Goal: Information Seeking & Learning: Learn about a topic

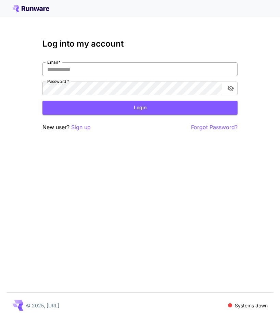
type input "**********"
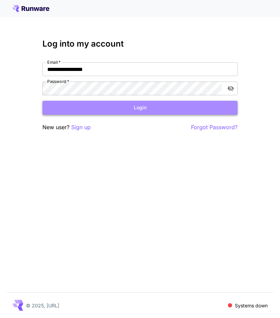
click at [154, 110] on button "Login" at bounding box center [139, 108] width 195 height 14
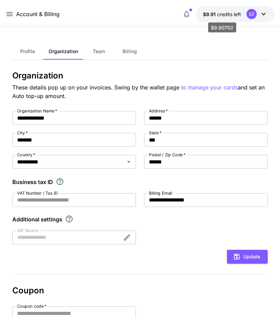
click at [217, 13] on span "credits left" at bounding box center [229, 14] width 24 height 6
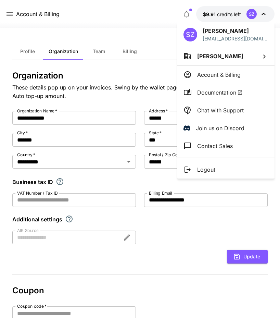
click at [51, 27] on div at bounding box center [140, 159] width 280 height 318
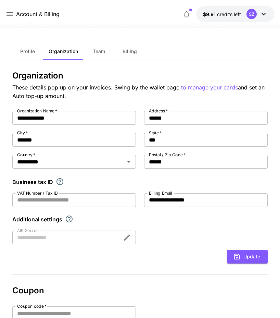
click at [14, 14] on div "Account & Billing" at bounding box center [32, 14] width 54 height 9
click at [10, 15] on icon at bounding box center [9, 14] width 8 height 8
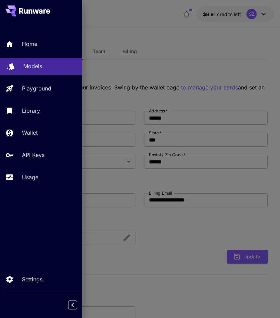
click at [30, 65] on p "Models" at bounding box center [32, 66] width 19 height 8
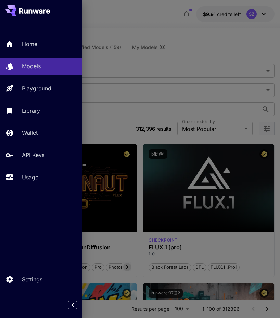
click at [142, 23] on div at bounding box center [140, 159] width 280 height 318
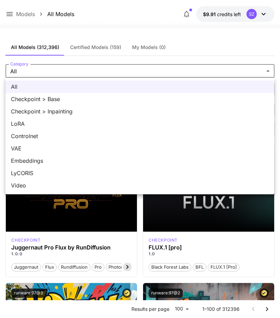
click at [52, 101] on span "Checkpoint > Base" at bounding box center [140, 99] width 258 height 8
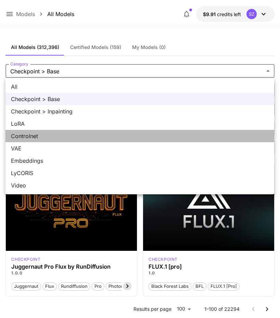
click at [48, 135] on span "Controlnet" at bounding box center [140, 136] width 258 height 8
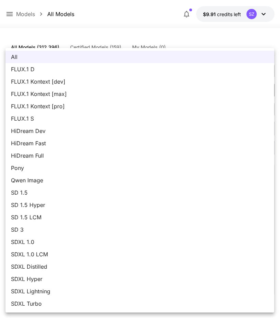
click at [109, 28] on div at bounding box center [140, 159] width 280 height 318
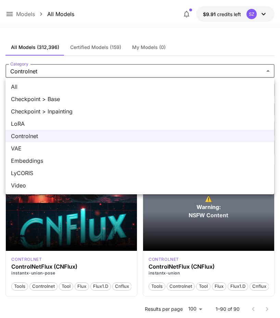
click at [79, 157] on span "Embeddings" at bounding box center [140, 161] width 258 height 8
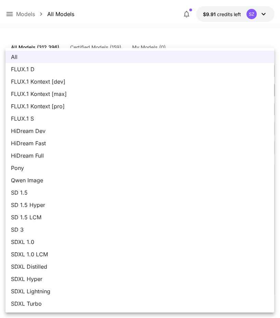
click at [114, 30] on div at bounding box center [140, 159] width 280 height 318
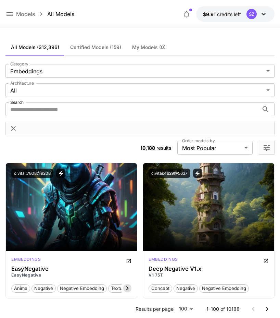
click at [9, 15] on icon at bounding box center [9, 14] width 8 height 8
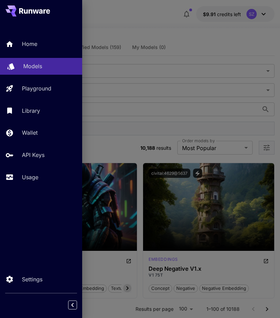
click at [26, 68] on p "Models" at bounding box center [32, 66] width 19 height 8
click at [110, 73] on div at bounding box center [140, 159] width 280 height 318
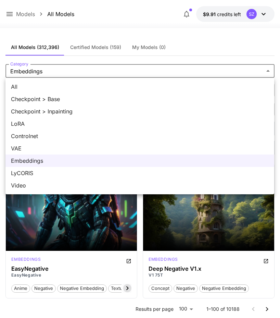
click at [92, 86] on span "All" at bounding box center [140, 87] width 258 height 8
type input "***"
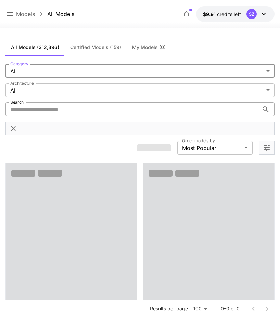
click at [63, 110] on input "Search" at bounding box center [131, 109] width 253 height 14
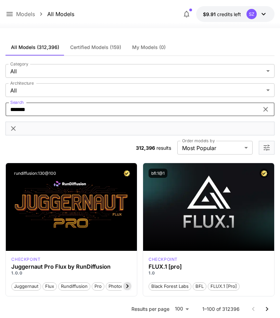
type input "*******"
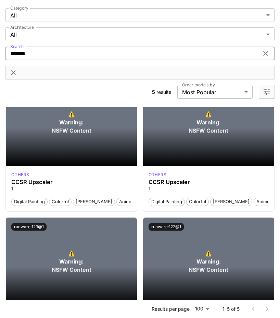
scroll to position [85, 0]
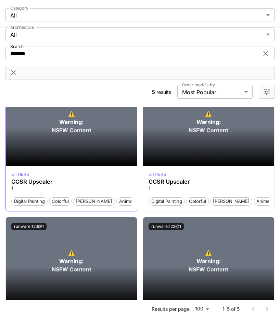
click at [85, 144] on section at bounding box center [71, 146] width 131 height 38
click at [71, 128] on section at bounding box center [71, 146] width 131 height 38
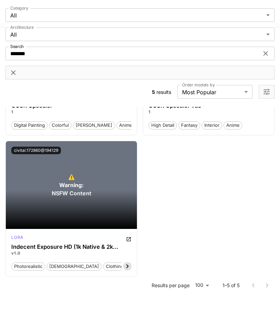
scroll to position [0, 0]
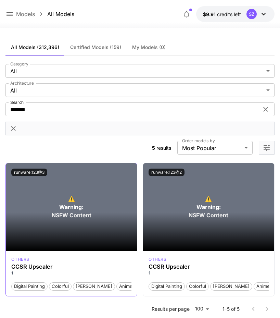
click at [112, 173] on div "runware:123@3" at bounding box center [71, 173] width 120 height 8
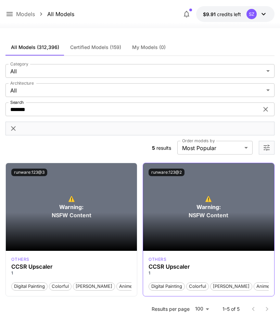
click at [191, 178] on div "runware:123@2" at bounding box center [208, 172] width 131 height 18
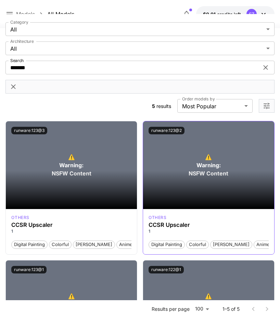
scroll to position [104, 0]
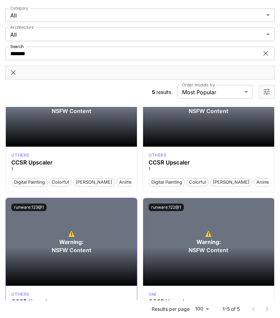
click at [63, 232] on p "⚠️ Warning: NSFW Content" at bounding box center [72, 242] width 40 height 25
click at [39, 207] on button "runware:123@1" at bounding box center [28, 207] width 35 height 8
click at [29, 209] on button "Copied!" at bounding box center [21, 207] width 20 height 8
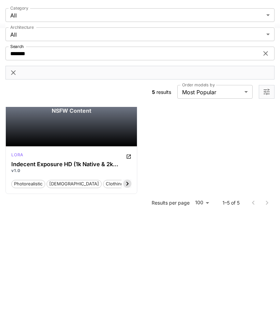
scroll to position [382, 0]
